Goal: Task Accomplishment & Management: Complete application form

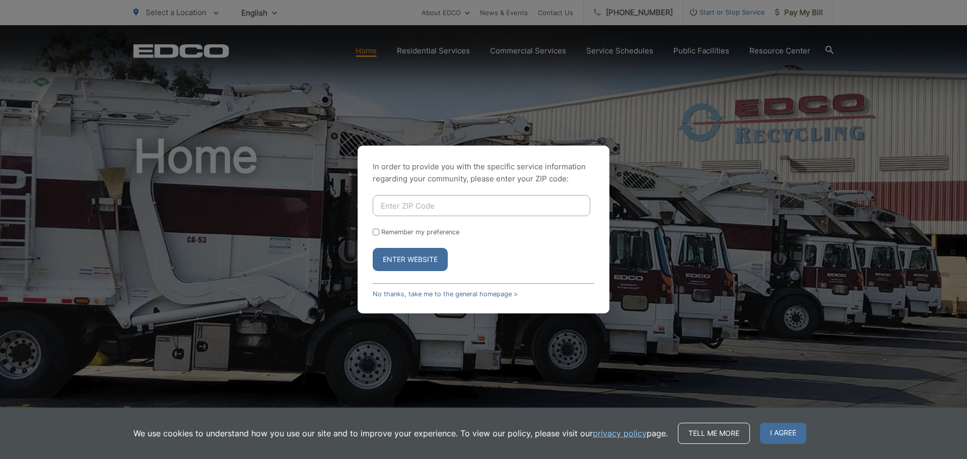
click at [391, 202] on input "Enter ZIP Code" at bounding box center [482, 205] width 218 height 21
type input "92111"
click at [402, 253] on button "Enter Website" at bounding box center [410, 259] width 75 height 23
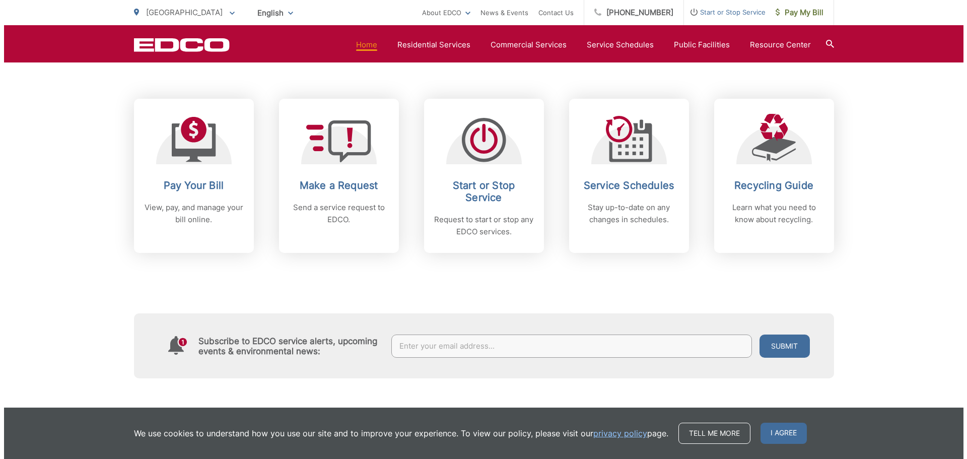
scroll to position [403, 0]
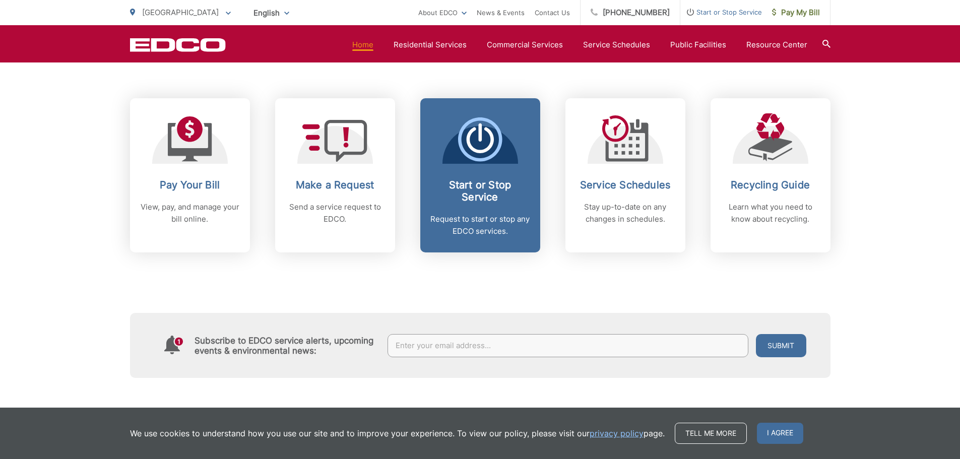
click at [482, 199] on h2 "Start or Stop Service" at bounding box center [480, 191] width 100 height 24
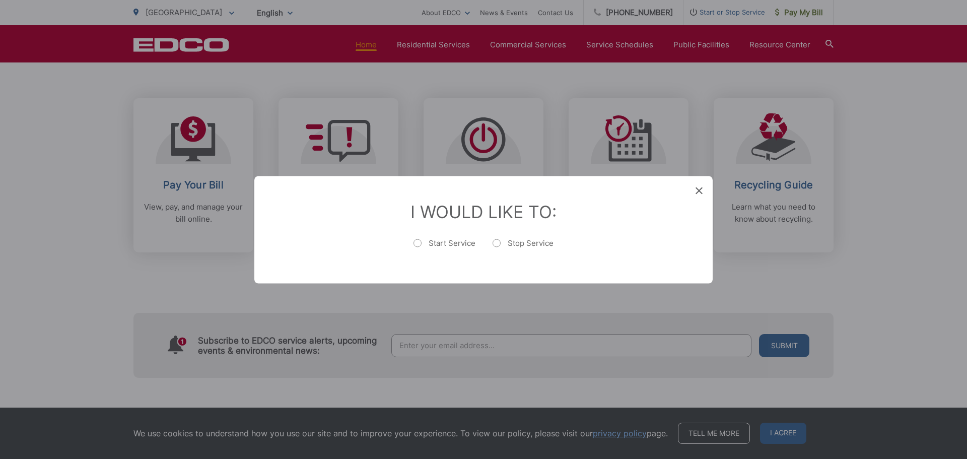
click at [418, 243] on label "Start Service" at bounding box center [445, 248] width 62 height 20
radio input "true"
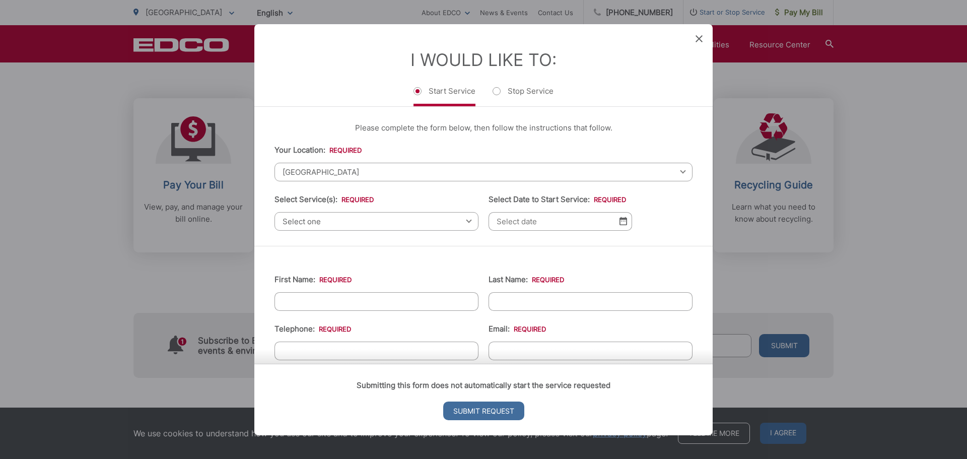
click at [408, 172] on span "[GEOGRAPHIC_DATA]" at bounding box center [484, 171] width 418 height 19
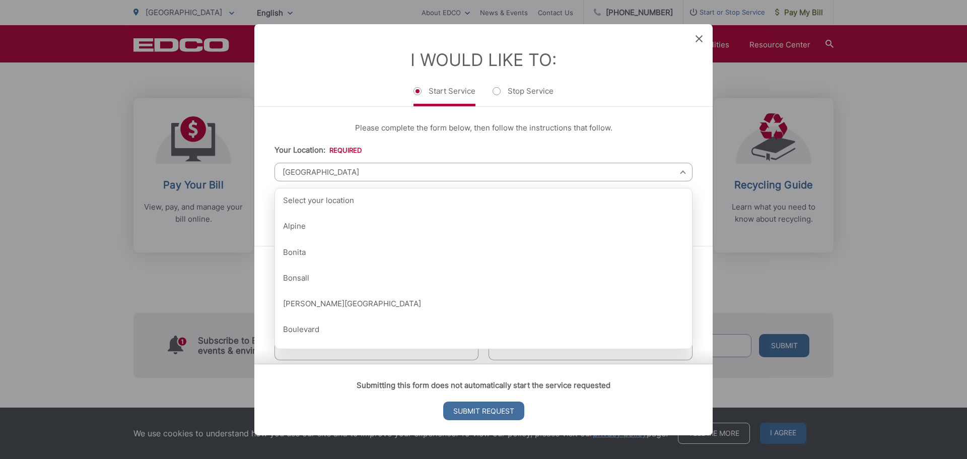
click at [421, 141] on div "Please complete the form below, then follow the instructions that follow. Your …" at bounding box center [483, 175] width 458 height 139
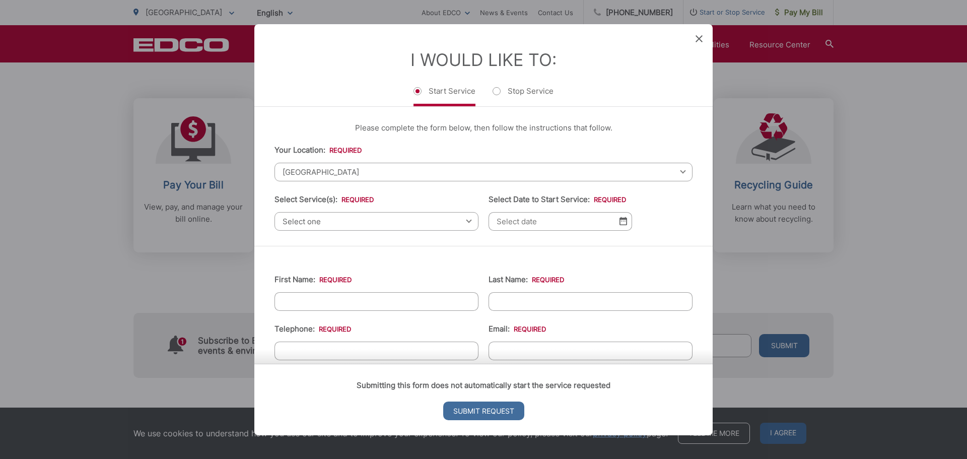
click at [446, 226] on span "Select one" at bounding box center [377, 221] width 204 height 19
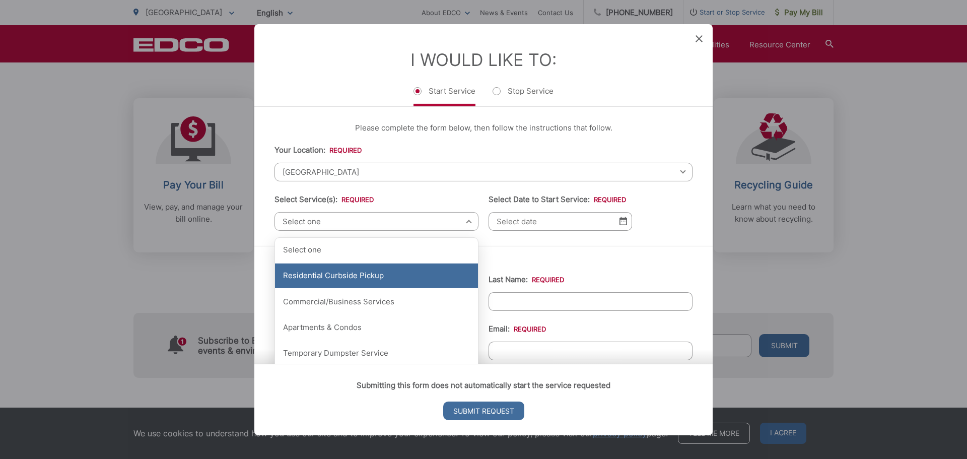
click at [362, 273] on div "Residential Curbside Pickup" at bounding box center [376, 275] width 203 height 25
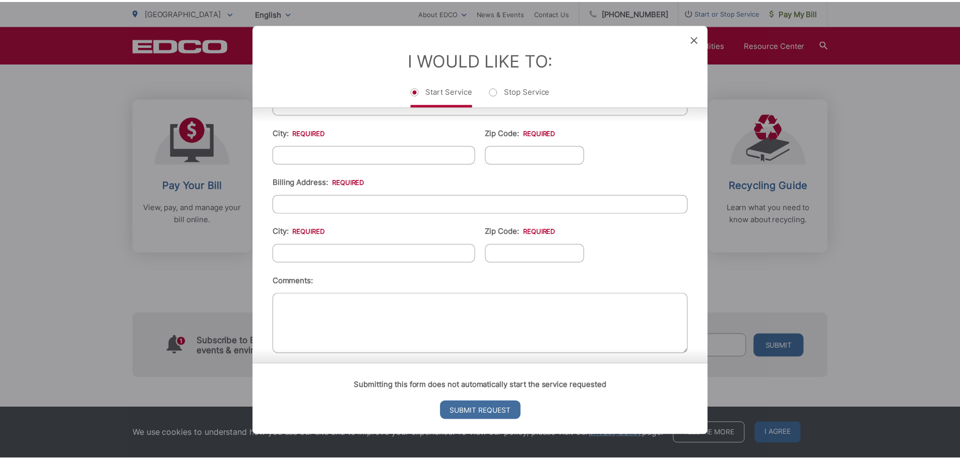
scroll to position [353, 0]
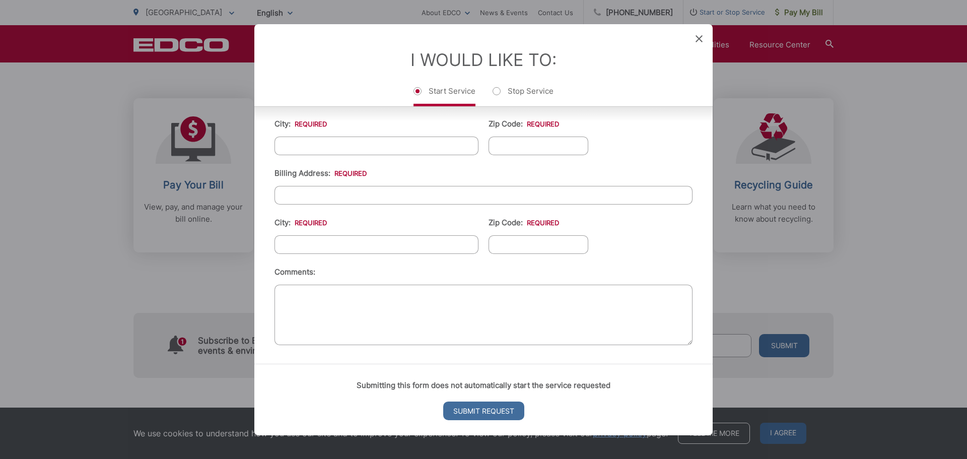
click at [696, 32] on div "I Would Like To: Start Service Stop Service" at bounding box center [483, 65] width 458 height 82
click at [700, 37] on icon at bounding box center [699, 38] width 7 height 7
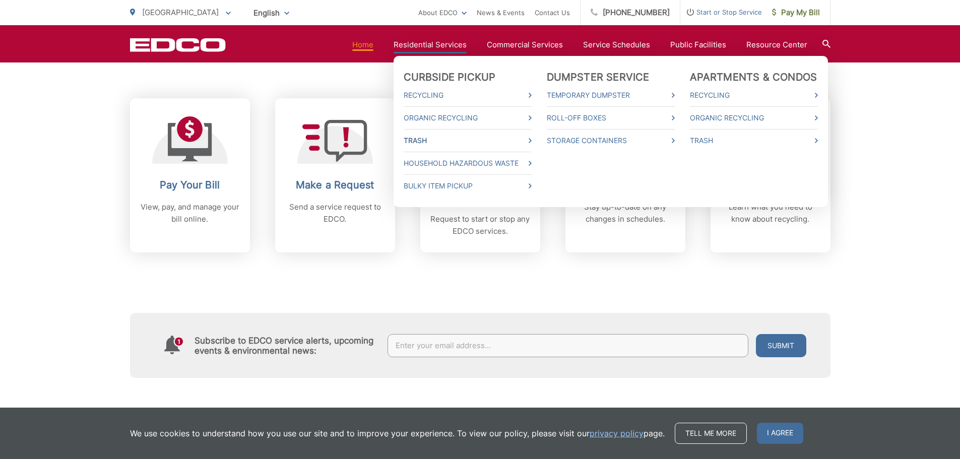
click at [421, 141] on link "Trash" at bounding box center [467, 140] width 128 height 12
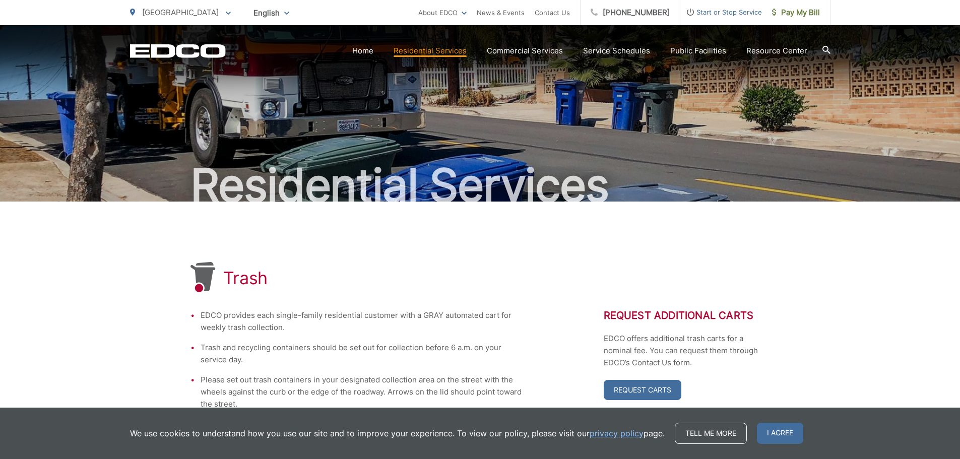
click at [159, 44] on icon "EDCO Logo" at bounding box center [178, 51] width 96 height 14
